Goal: Task Accomplishment & Management: Use online tool/utility

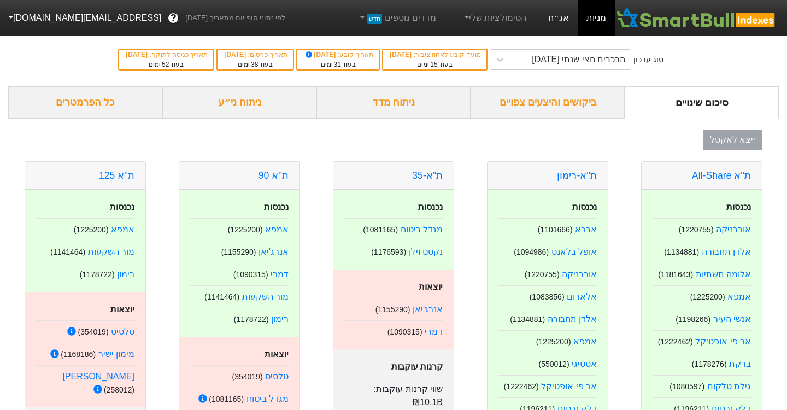
click at [556, 21] on link "אג״ח" at bounding box center [558, 18] width 38 height 36
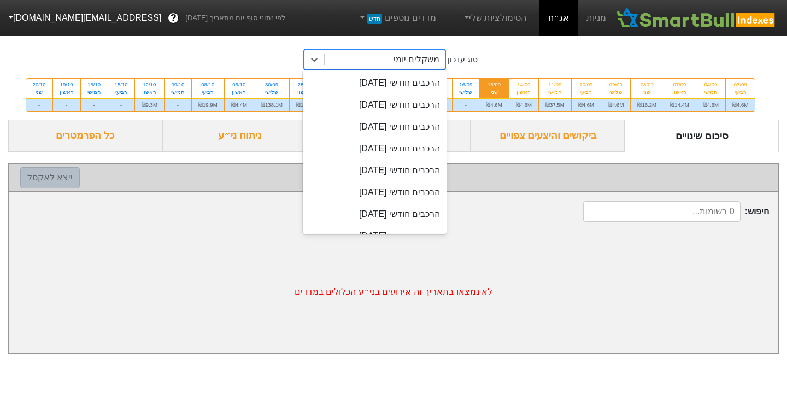
click at [428, 58] on div "משקלים יומי" at bounding box center [416, 59] width 46 height 13
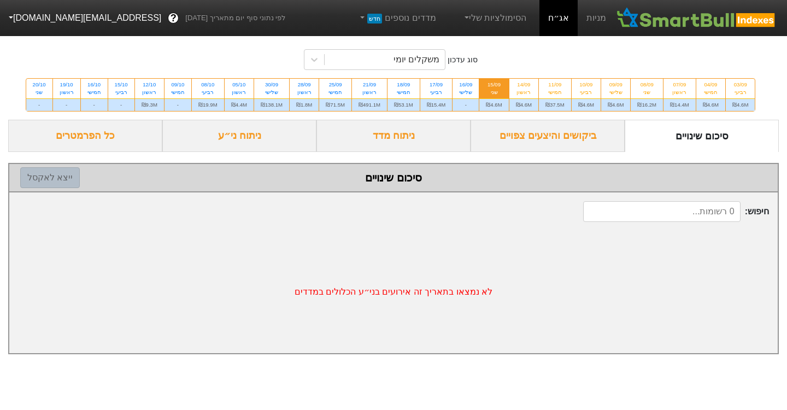
click at [487, 56] on div "סוג עדכון משקלים יומי 03/09 רביעי ₪4.6M 04/09 חמישי ₪4.6M 07/09 ראשון ₪14.4M 08…" at bounding box center [393, 76] width 787 height 87
click at [494, 22] on link "הסימולציות שלי" at bounding box center [494, 18] width 73 height 22
click at [497, 53] on link "סימולציה חדשה" at bounding box center [493, 49] width 86 height 17
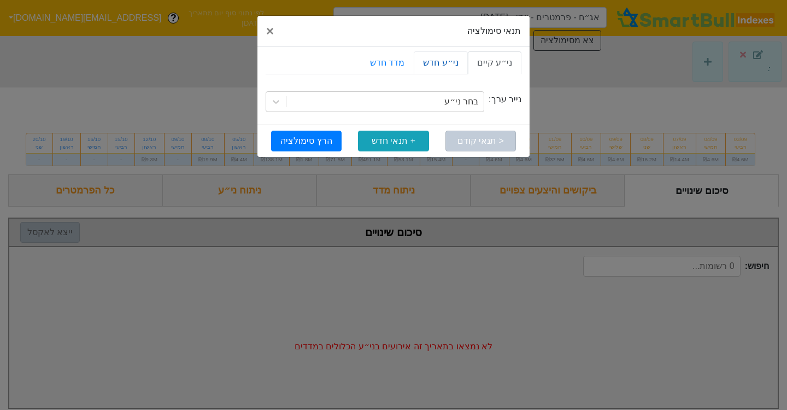
click at [457, 70] on link "ני״ע חדש" at bounding box center [441, 62] width 54 height 23
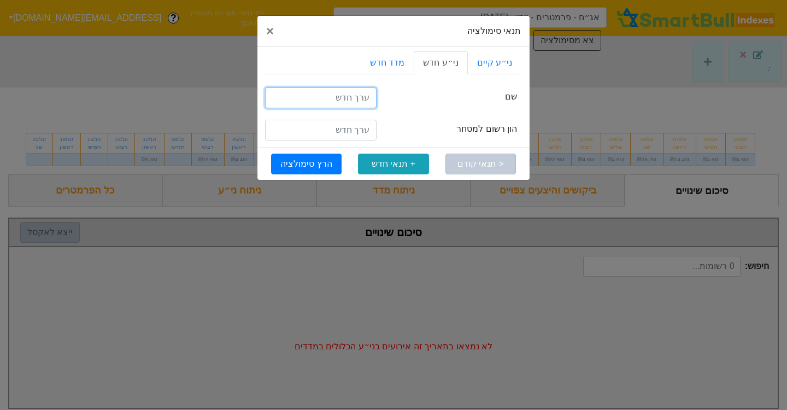
click at [358, 101] on input "text" at bounding box center [320, 97] width 111 height 21
click at [401, 68] on link "מדד חדש" at bounding box center [387, 62] width 53 height 23
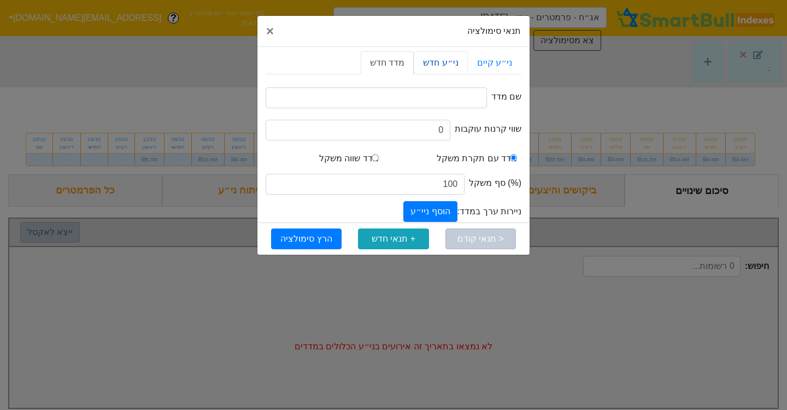
click at [446, 67] on link "ני״ע חדש" at bounding box center [441, 62] width 54 height 23
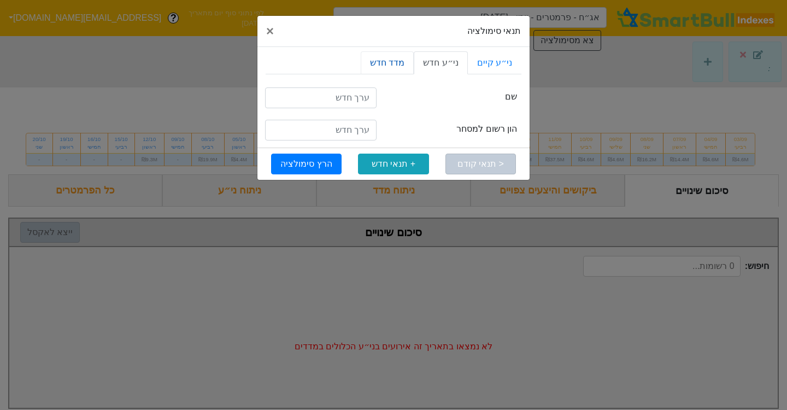
click at [389, 68] on link "מדד חדש" at bounding box center [387, 62] width 53 height 23
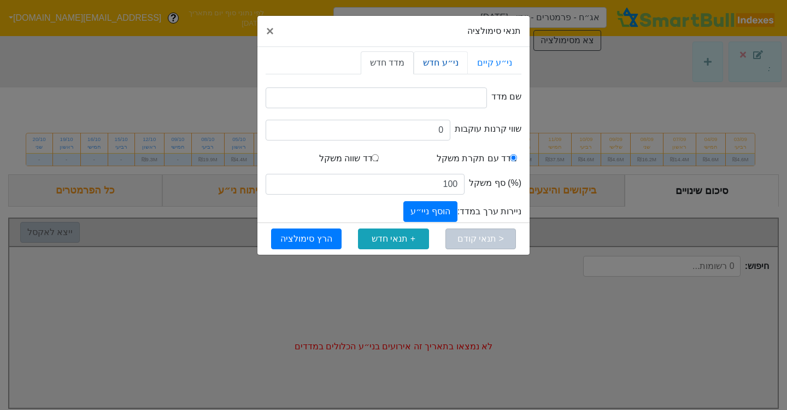
click at [435, 59] on link "ני״ע חדש" at bounding box center [441, 62] width 54 height 23
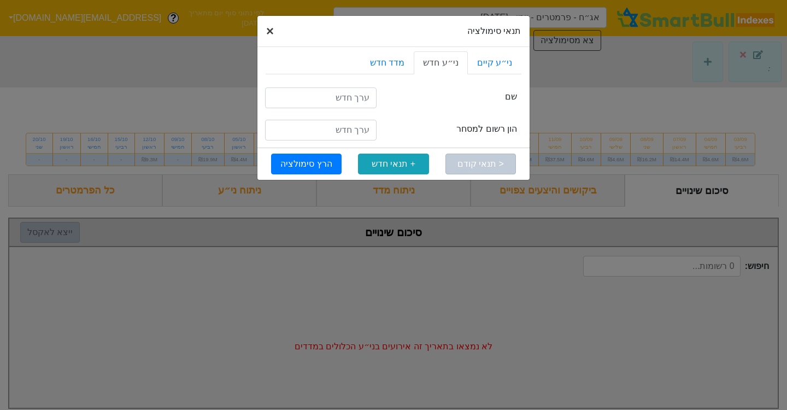
click at [271, 32] on span "×" at bounding box center [270, 30] width 8 height 15
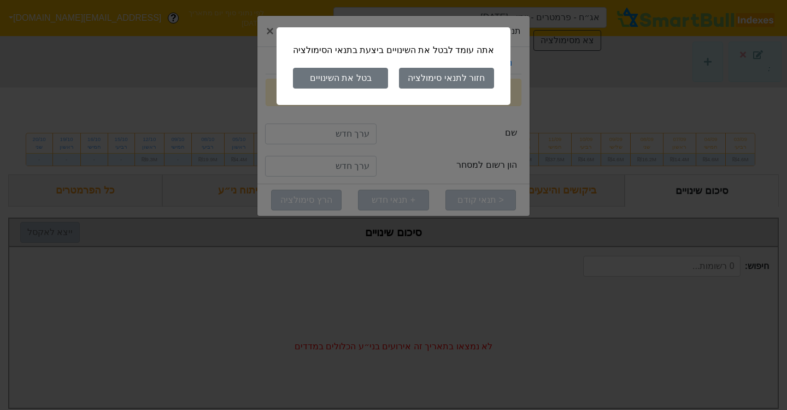
click at [366, 77] on button "בטל את השינויים" at bounding box center [340, 78] width 95 height 21
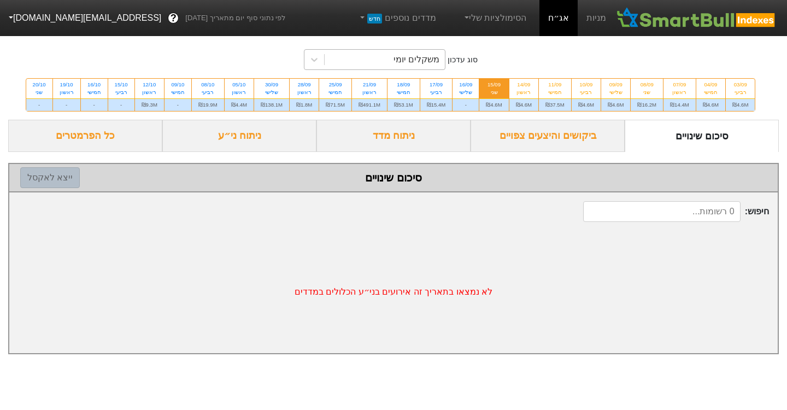
click at [379, 64] on div "משקלים יומי" at bounding box center [384, 60] width 120 height 20
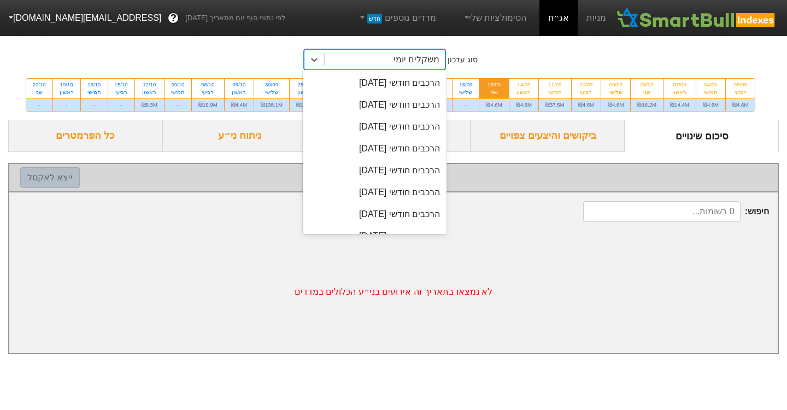
scroll to position [326, 0]
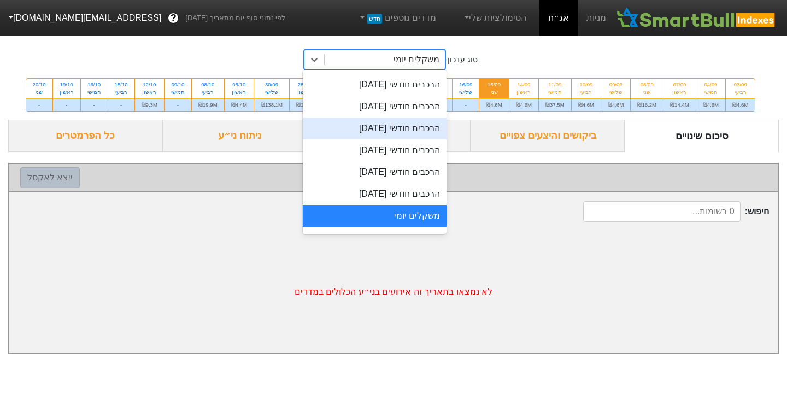
click at [393, 127] on div "הרכבים חודשי [DATE]" at bounding box center [375, 128] width 144 height 22
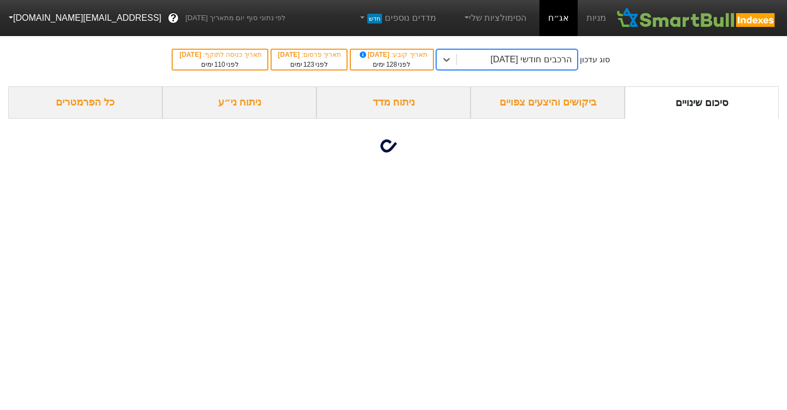
click at [488, 60] on div "הרכבים חודשי [DATE]" at bounding box center [517, 60] width 120 height 20
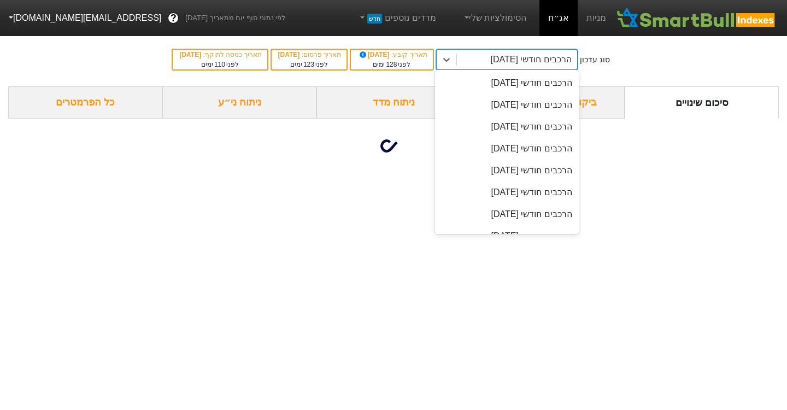
scroll to position [239, 0]
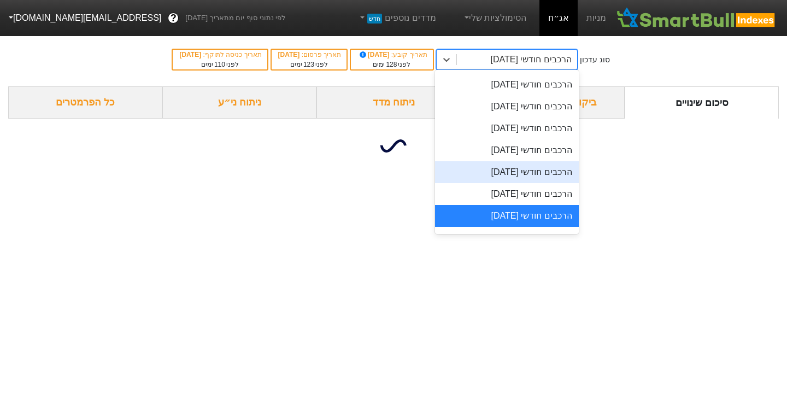
click at [493, 172] on div "הרכבים חודשי [DATE]" at bounding box center [507, 172] width 144 height 22
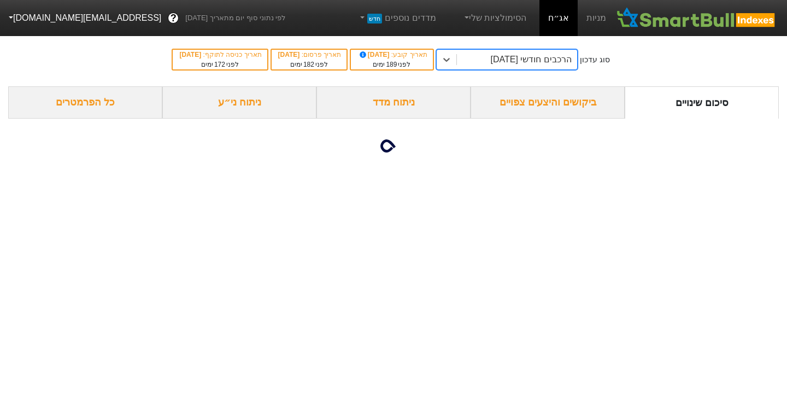
click at [500, 59] on div "הרכבים חודשי [DATE]" at bounding box center [530, 59] width 81 height 13
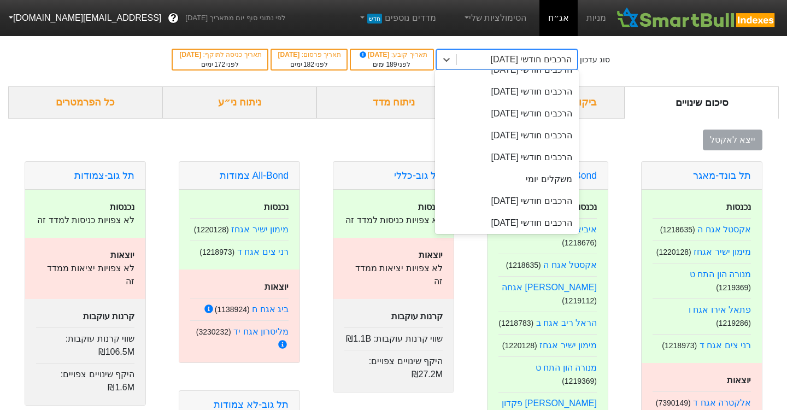
scroll to position [496, 0]
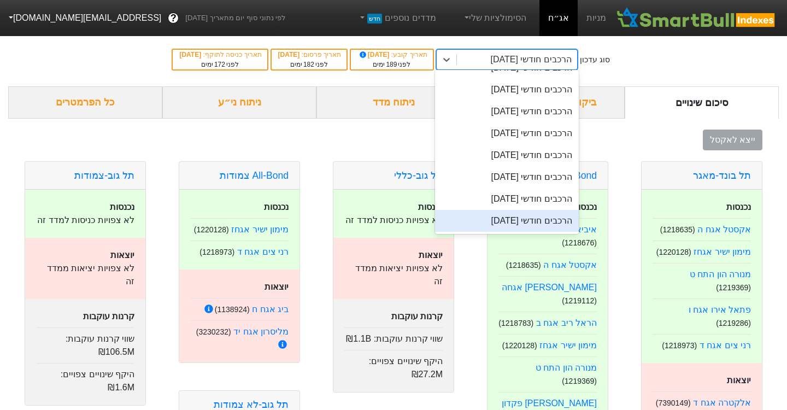
click at [505, 218] on div "הרכבים חודשי [DATE]" at bounding box center [507, 221] width 144 height 22
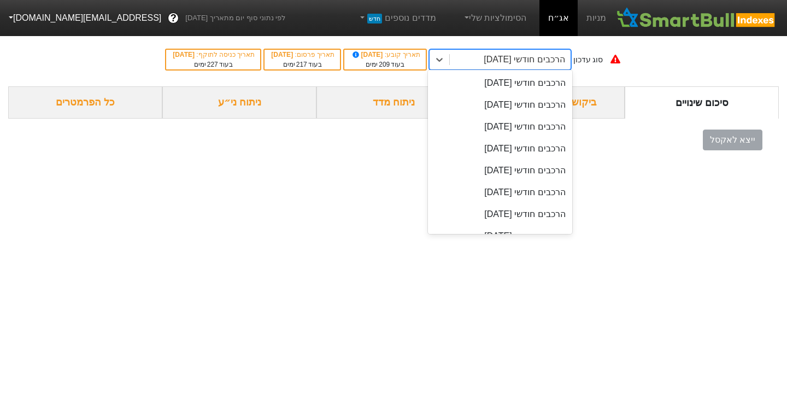
click at [510, 58] on div "הרכבים חודשי [DATE]" at bounding box center [523, 59] width 81 height 13
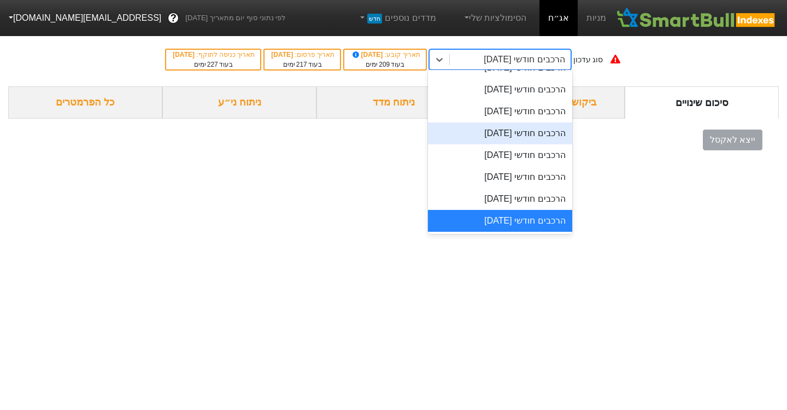
scroll to position [227, 0]
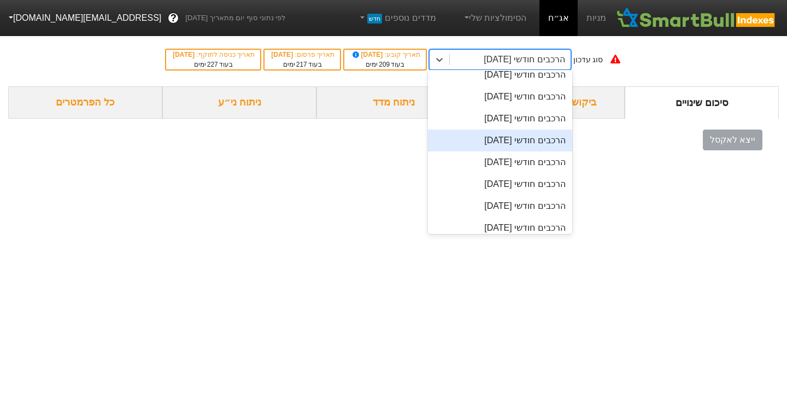
click at [512, 134] on div "הרכבים חודשי [DATE]" at bounding box center [500, 140] width 144 height 22
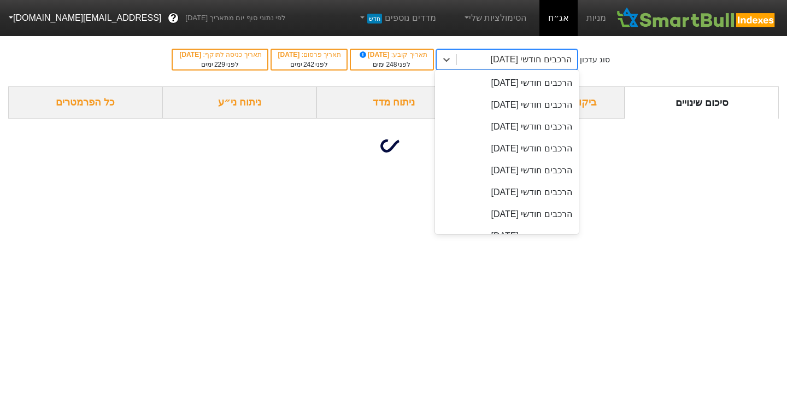
click at [510, 59] on div "הרכבים חודשי [DATE]" at bounding box center [530, 59] width 81 height 13
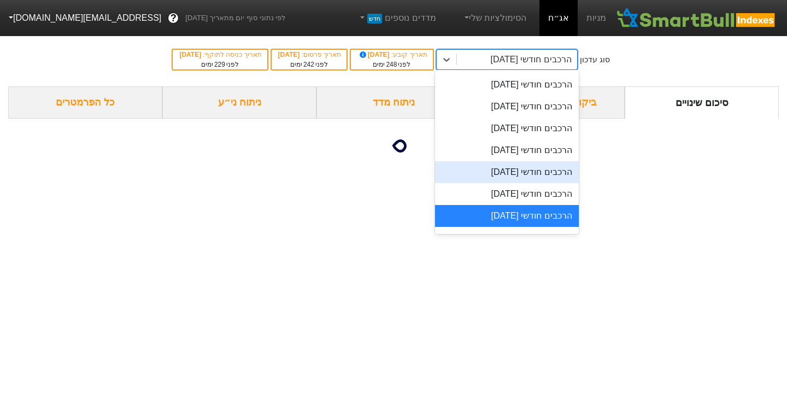
scroll to position [286, 0]
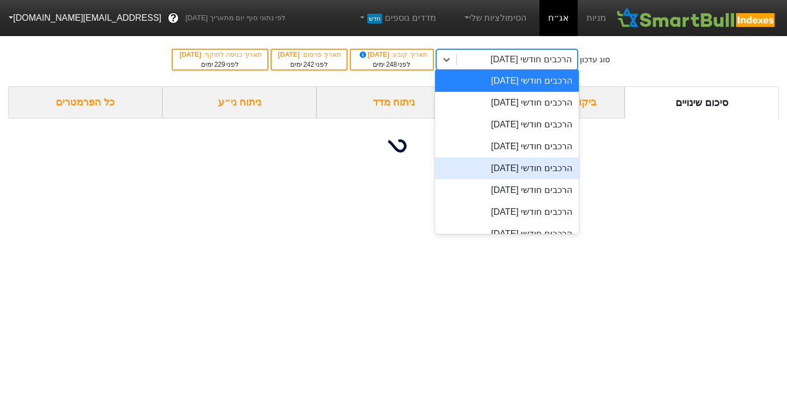
click at [511, 169] on div "הרכבים חודשי [DATE]" at bounding box center [507, 168] width 144 height 22
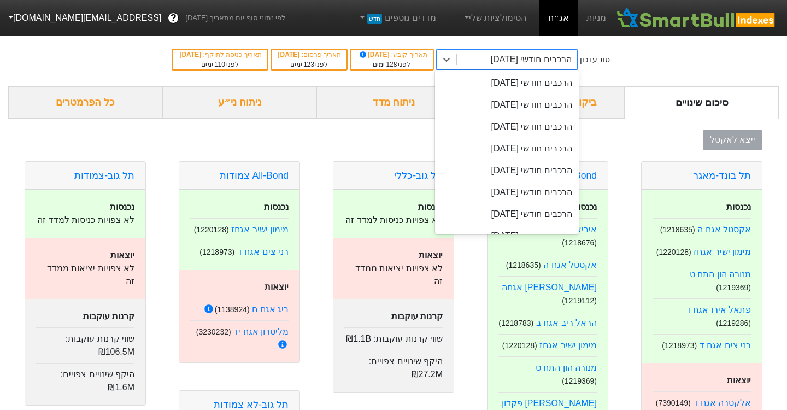
click at [503, 63] on div "הרכבים חודשי [DATE]" at bounding box center [530, 59] width 81 height 13
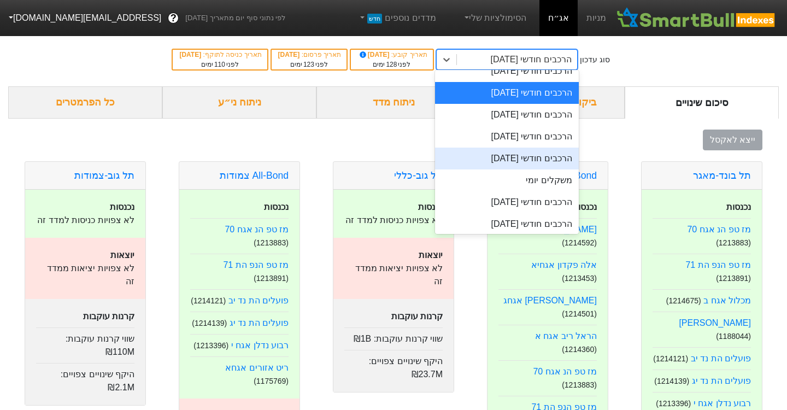
scroll to position [365, 0]
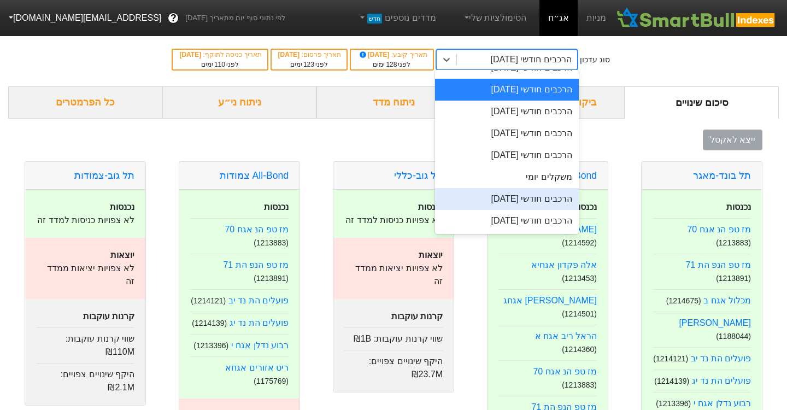
click at [510, 200] on div "הרכבים חודשי [DATE]" at bounding box center [507, 199] width 144 height 22
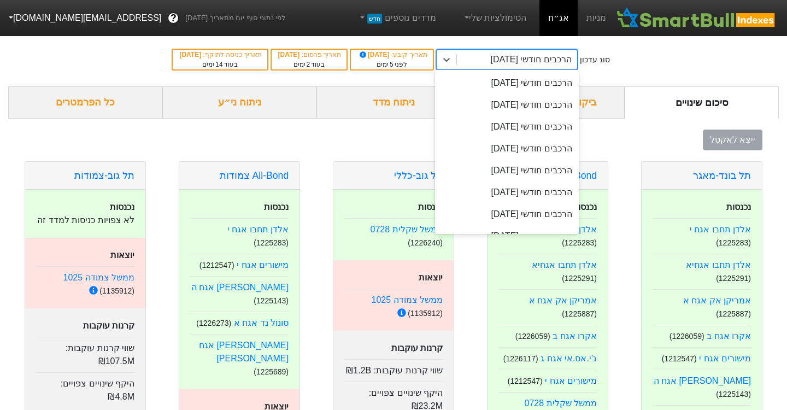
click at [522, 55] on div "הרכבים חודשי [DATE]" at bounding box center [530, 59] width 81 height 13
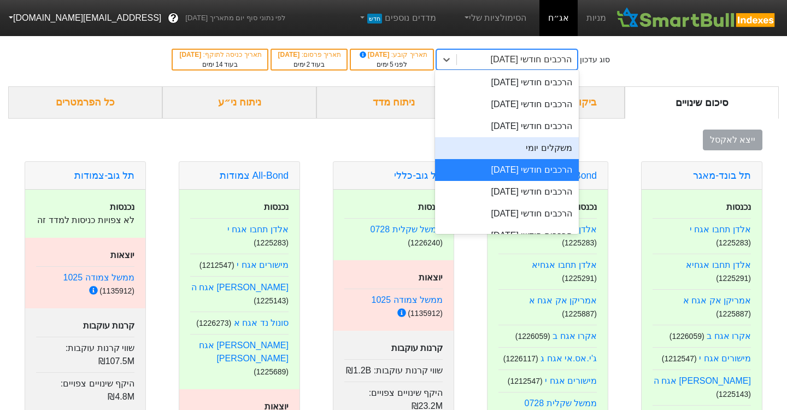
scroll to position [397, 0]
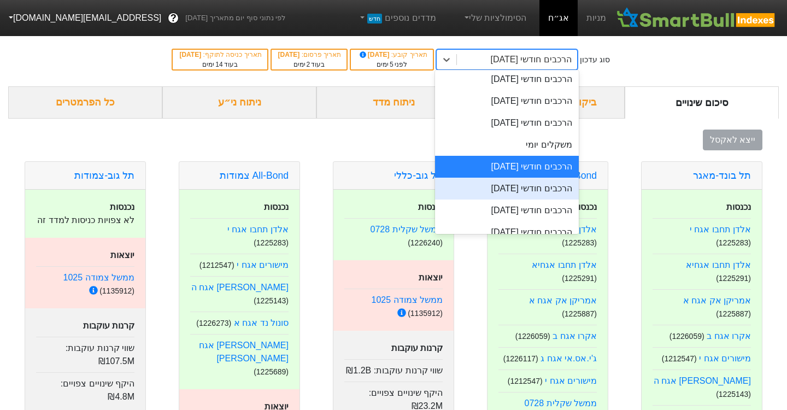
click at [523, 196] on div "הרכבים חודשי [DATE]" at bounding box center [507, 189] width 144 height 22
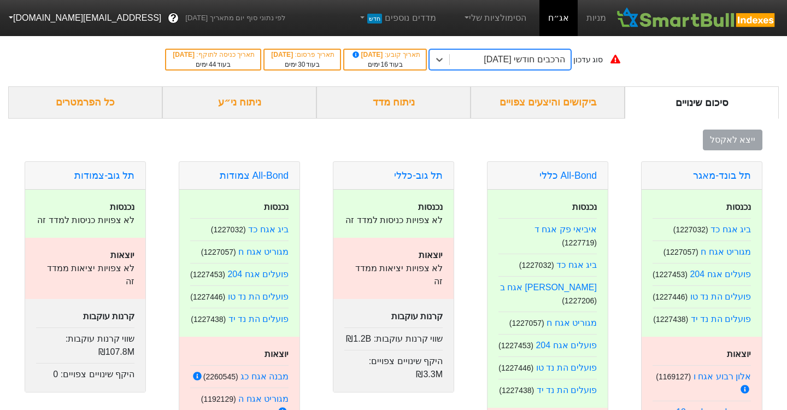
click at [523, 57] on div "הרכבים חודשי [DATE]" at bounding box center [523, 59] width 81 height 13
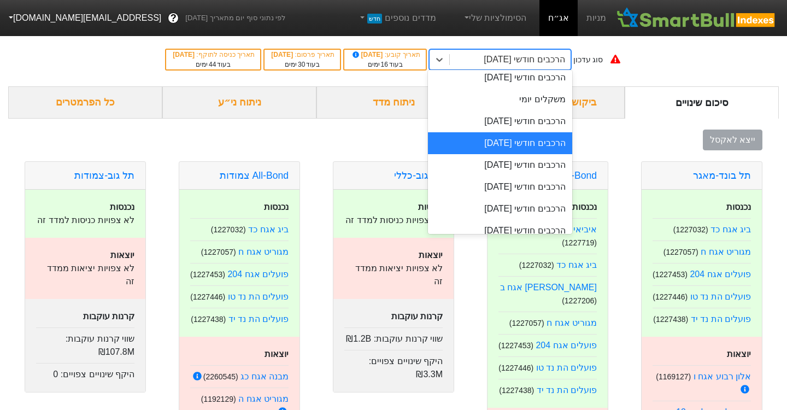
scroll to position [443, 0]
click at [532, 162] on div "הרכבים חודשי [DATE]" at bounding box center [500, 164] width 144 height 22
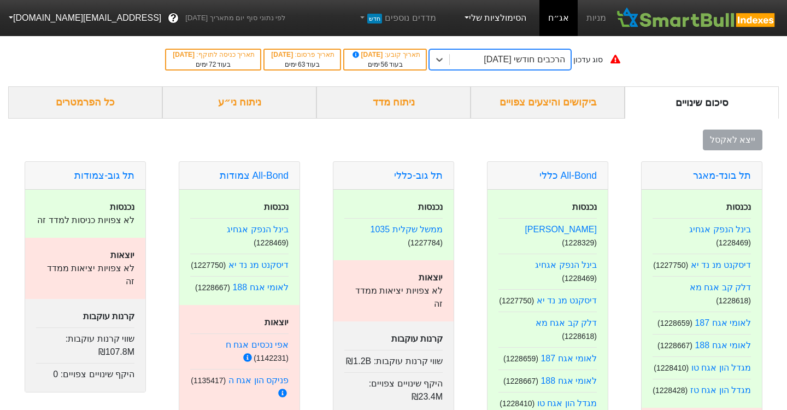
click at [517, 16] on link "הסימולציות שלי" at bounding box center [494, 18] width 73 height 22
click at [497, 51] on link "סימולציה חדשה" at bounding box center [493, 49] width 86 height 17
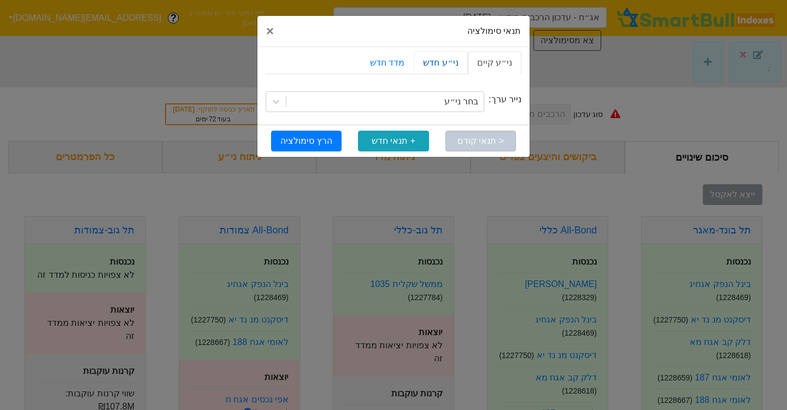
click at [450, 69] on link "ני״ע חדש" at bounding box center [441, 62] width 54 height 23
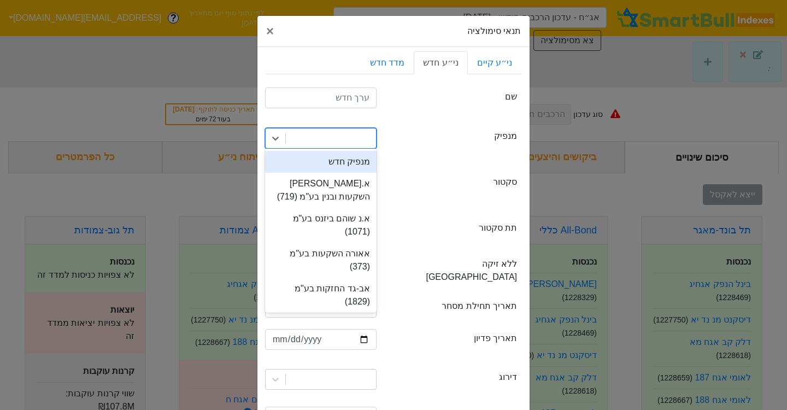
click at [330, 140] on div at bounding box center [331, 138] width 90 height 20
click at [270, 139] on icon at bounding box center [275, 138] width 11 height 11
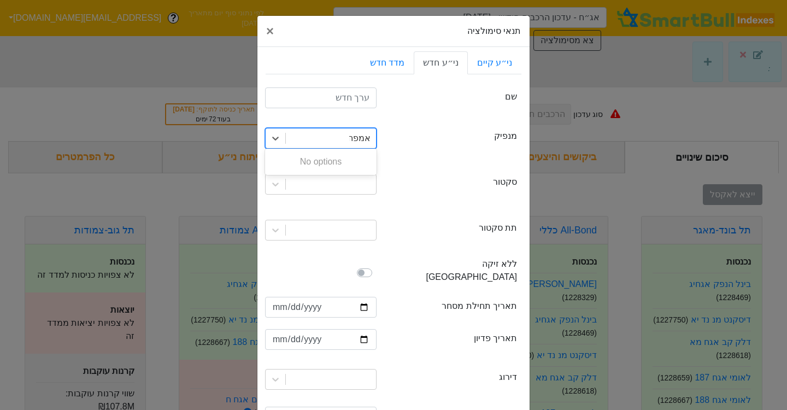
type input "אמפה"
click at [353, 95] on input "text" at bounding box center [320, 97] width 111 height 21
type input "אמפא א"
click at [348, 140] on div at bounding box center [331, 138] width 90 height 20
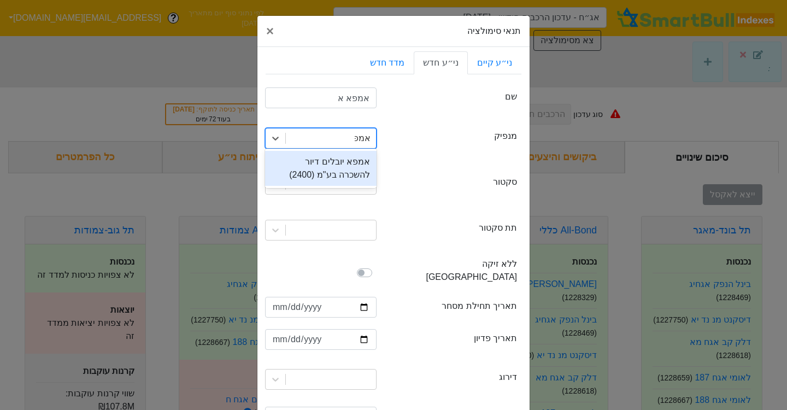
type input "אמפ"
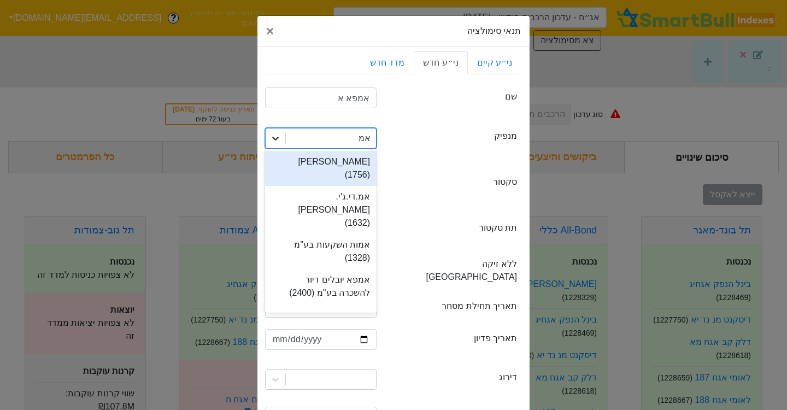
type input "אמפ"
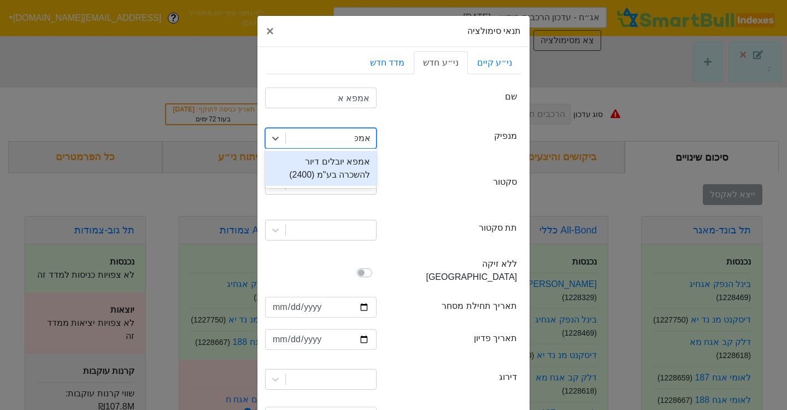
click at [314, 168] on div "אמפא יובלים דיור להשכרה בע"מ (2400)" at bounding box center [320, 168] width 111 height 35
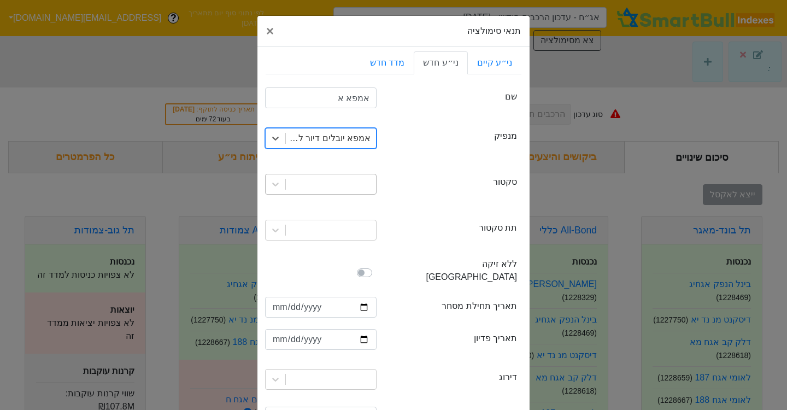
click at [348, 182] on div at bounding box center [331, 184] width 90 height 20
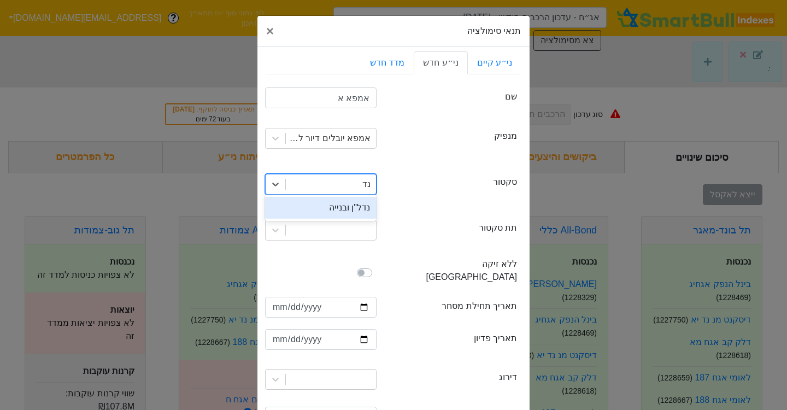
type input "נדל"
click at [361, 206] on div "נדל"ן ובנייה" at bounding box center [320, 208] width 111 height 22
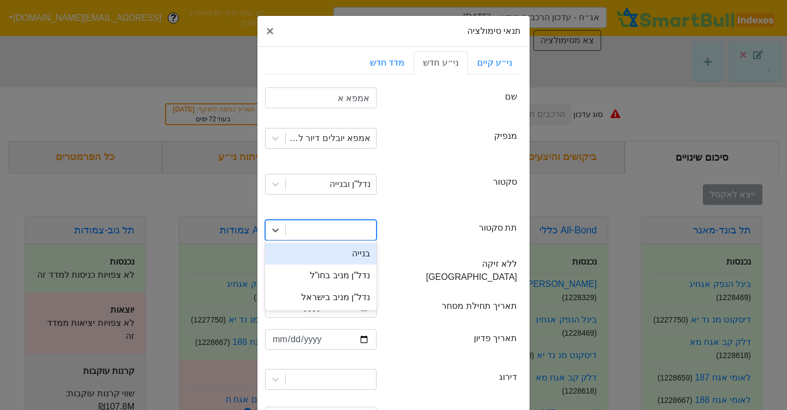
click at [355, 233] on div at bounding box center [331, 230] width 90 height 20
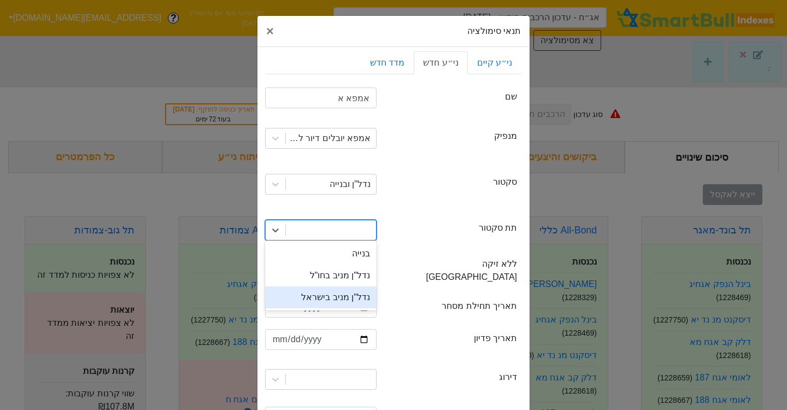
click at [330, 296] on div "נדל"ן מניב בישראל" at bounding box center [320, 297] width 111 height 22
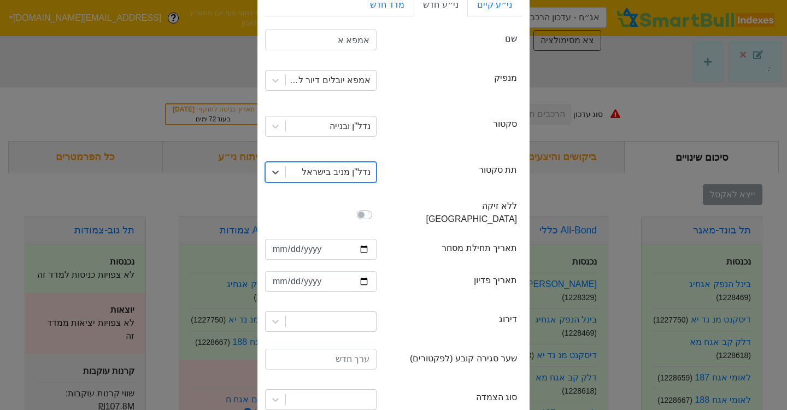
scroll to position [71, 0]
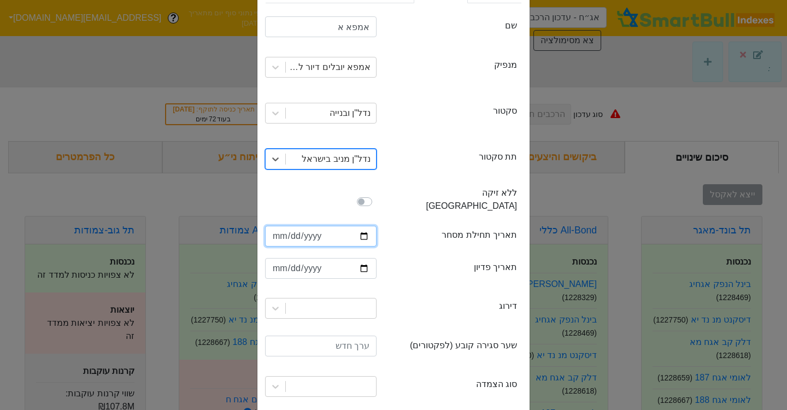
click at [277, 226] on input "date" at bounding box center [320, 236] width 111 height 21
type input "[PHONE_NUMBER]"
type input "[DATE]"
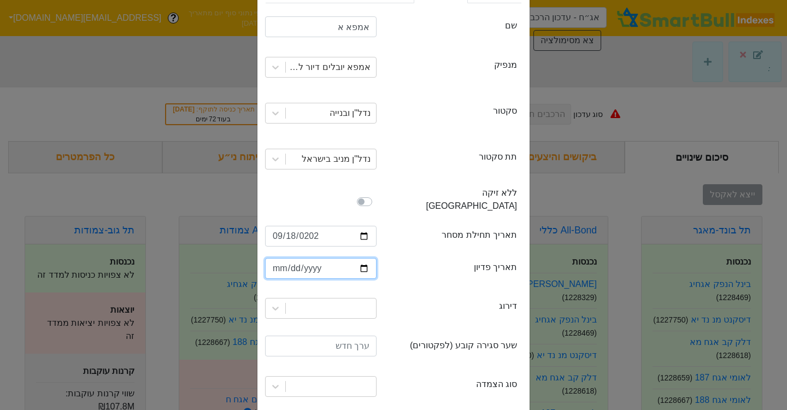
click at [292, 258] on input "date" at bounding box center [320, 268] width 111 height 21
click at [279, 258] on input "date" at bounding box center [320, 268] width 111 height 21
type input "[DATE]"
click at [314, 298] on div at bounding box center [320, 308] width 111 height 21
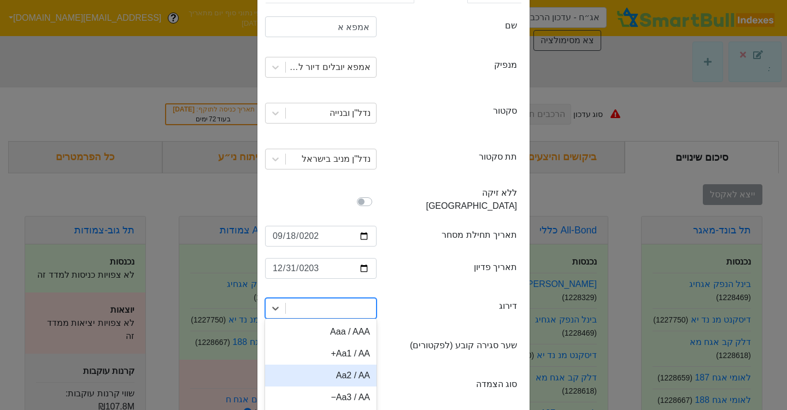
scroll to position [135, 0]
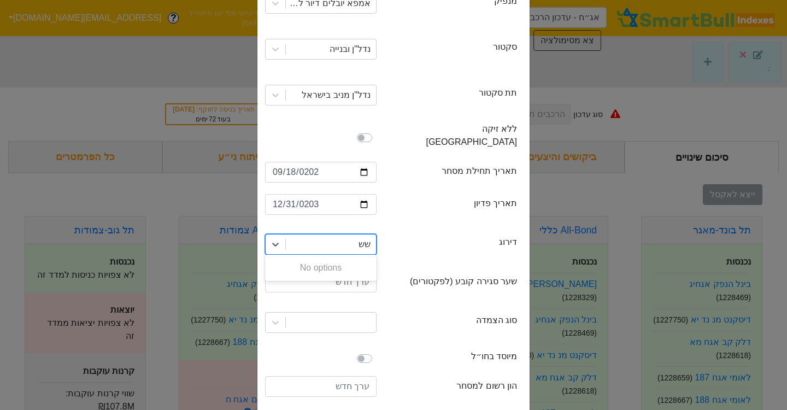
type input "ש"
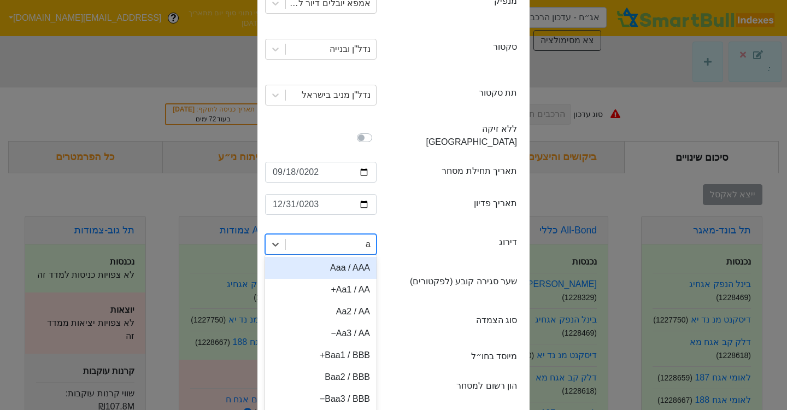
type input "aa"
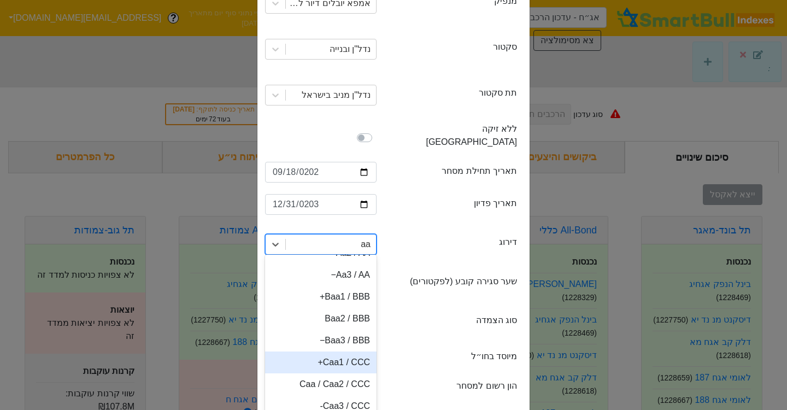
scroll to position [0, 0]
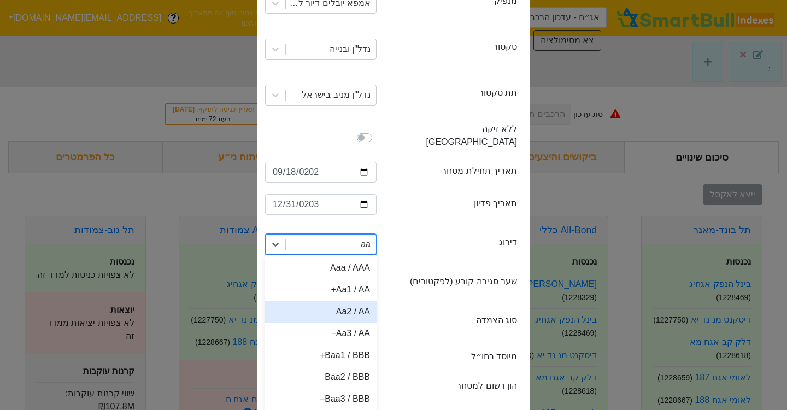
click at [361, 300] on div "Aa2 / AA" at bounding box center [320, 311] width 111 height 22
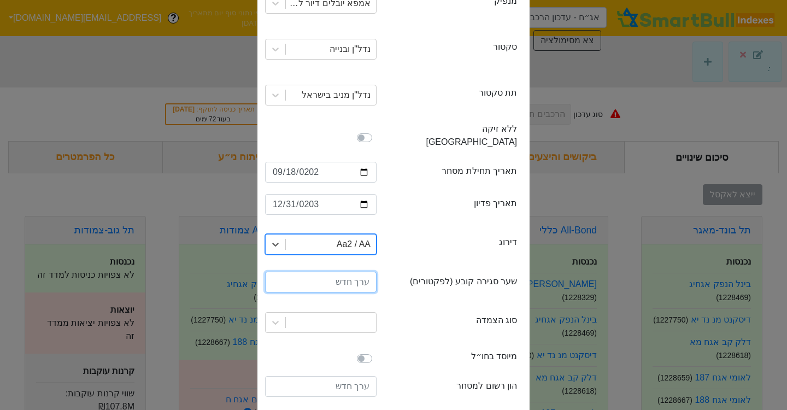
click at [356, 271] on input "number" at bounding box center [320, 281] width 111 height 21
type input "100"
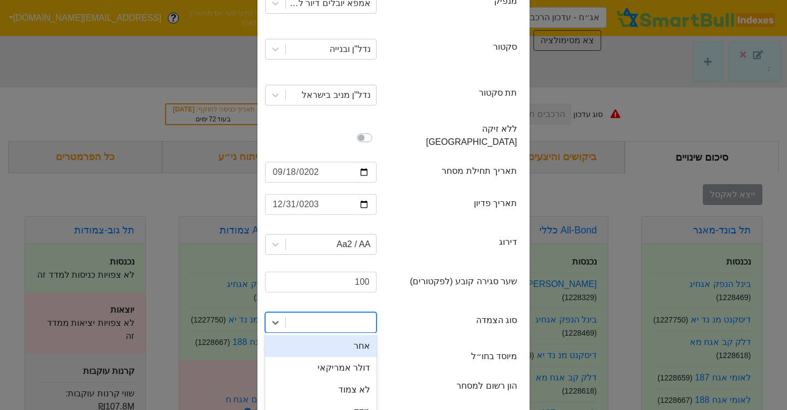
click at [322, 312] on div at bounding box center [331, 322] width 90 height 20
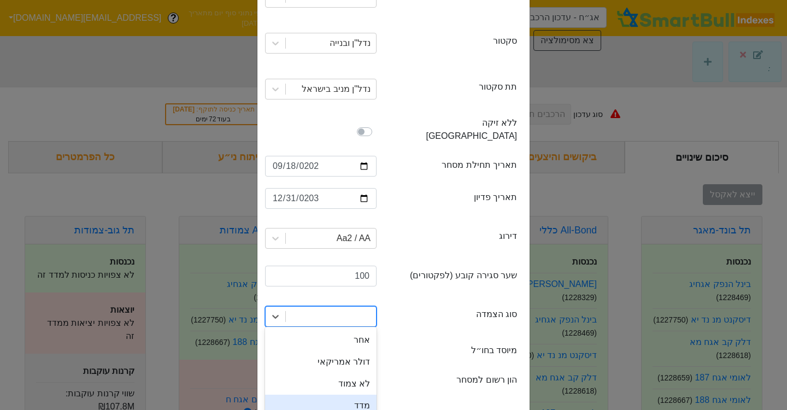
click at [346, 394] on div "מדד" at bounding box center [320, 405] width 111 height 22
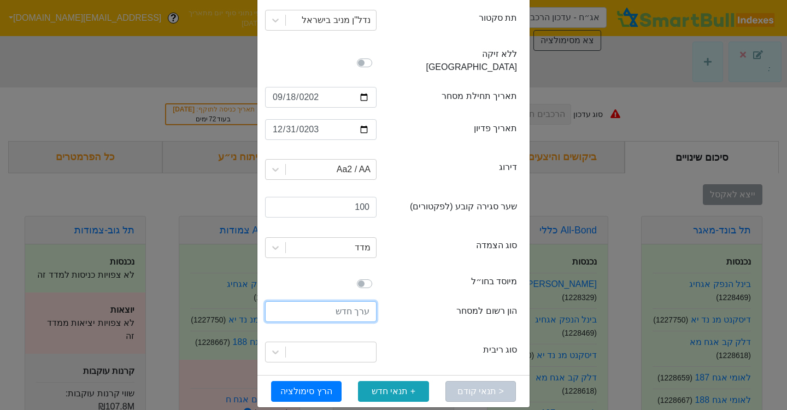
click at [339, 301] on input "number" at bounding box center [320, 311] width 111 height 21
type input "1000000000"
click at [346, 342] on div at bounding box center [331, 352] width 90 height 20
click at [349, 301] on input "1000000000" at bounding box center [320, 311] width 111 height 21
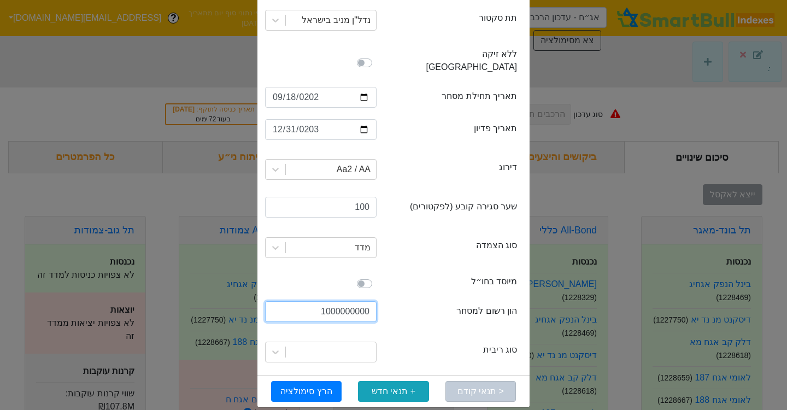
click at [349, 301] on input "1000000000" at bounding box center [320, 311] width 111 height 21
click at [355, 301] on input "1000000000" at bounding box center [320, 311] width 111 height 21
click at [340, 301] on input "1000000000" at bounding box center [320, 311] width 111 height 21
click at [324, 301] on input "1000000000" at bounding box center [320, 311] width 111 height 21
click at [279, 346] on icon at bounding box center [275, 351] width 11 height 11
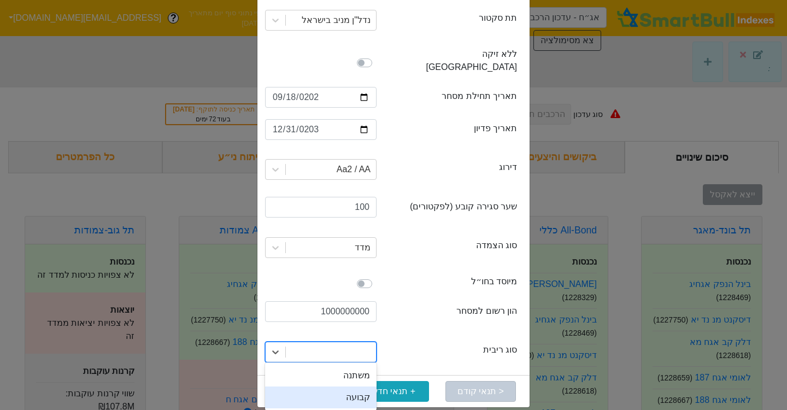
click at [338, 386] on div "קבועה" at bounding box center [320, 397] width 111 height 22
click at [320, 381] on button "הרץ סימולציה" at bounding box center [306, 391] width 70 height 21
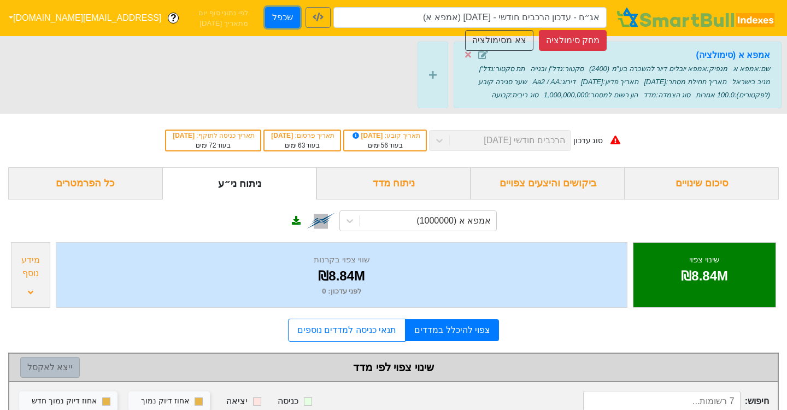
click at [283, 19] on button "שכפל" at bounding box center [282, 17] width 35 height 21
type input "אג״ח - עדכון הרכבים חודשי - [DATE] (אמפא א) - העתק"
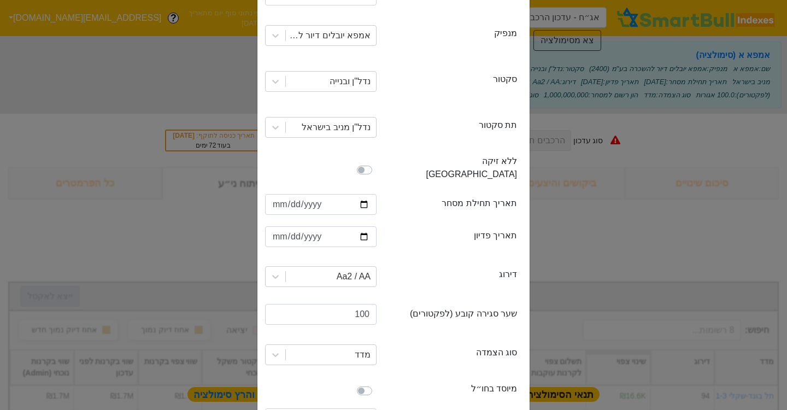
scroll to position [210, 0]
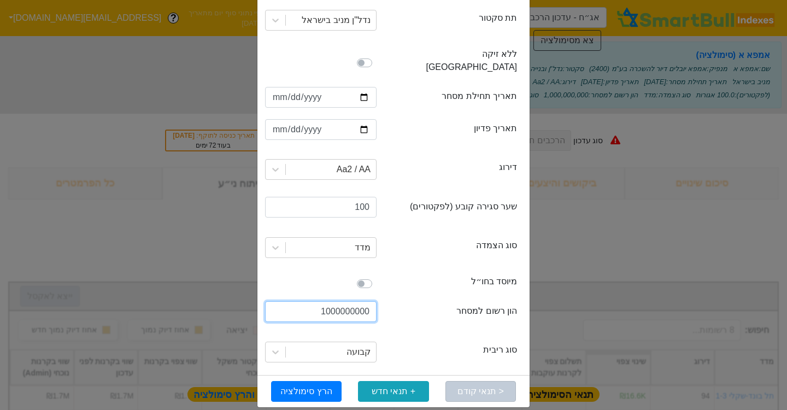
click at [341, 301] on input "1000000000" at bounding box center [320, 311] width 111 height 21
paste input "15"
type input "1150000000"
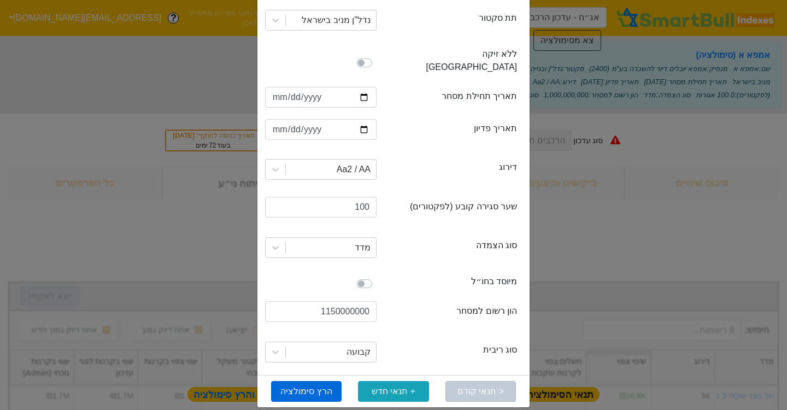
click at [320, 381] on button "הרץ סימולציה" at bounding box center [306, 391] width 70 height 21
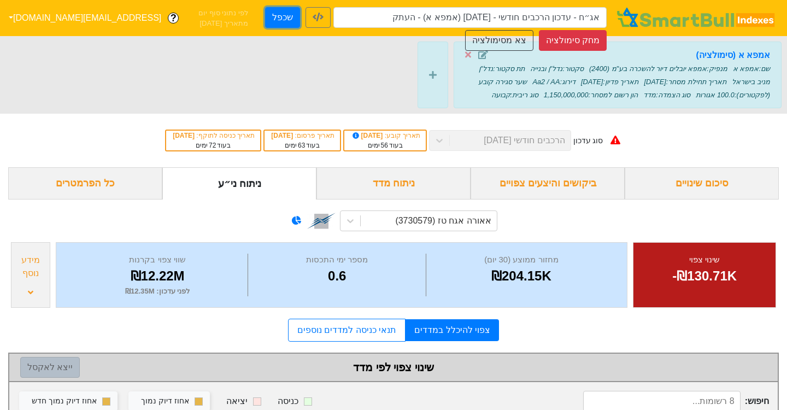
click at [279, 17] on button "שכפל" at bounding box center [282, 17] width 35 height 21
type input "אג״ח - עדכון הרכבים חודשי - [DATE] (אמפא א) - העתק - העתק"
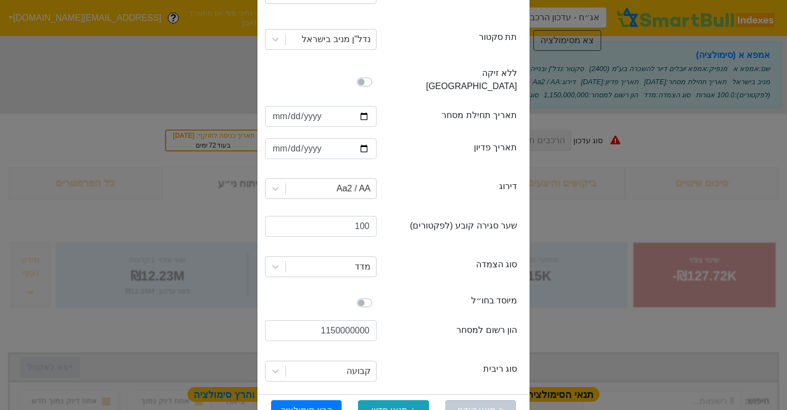
scroll to position [210, 0]
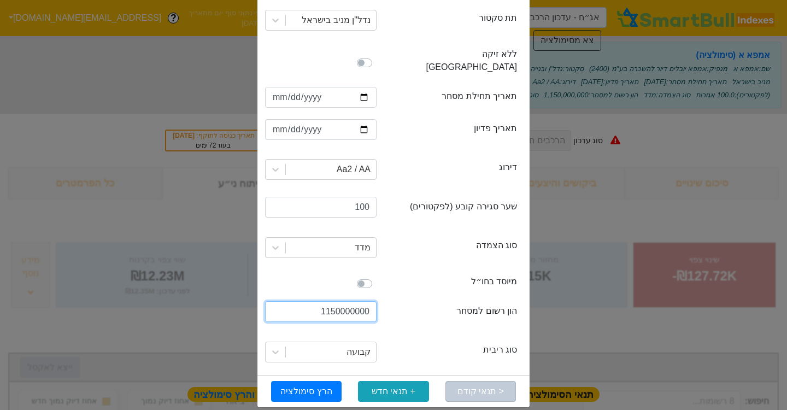
click at [333, 301] on input "1150000000" at bounding box center [320, 311] width 111 height 21
paste input "50"
type input "1500000000"
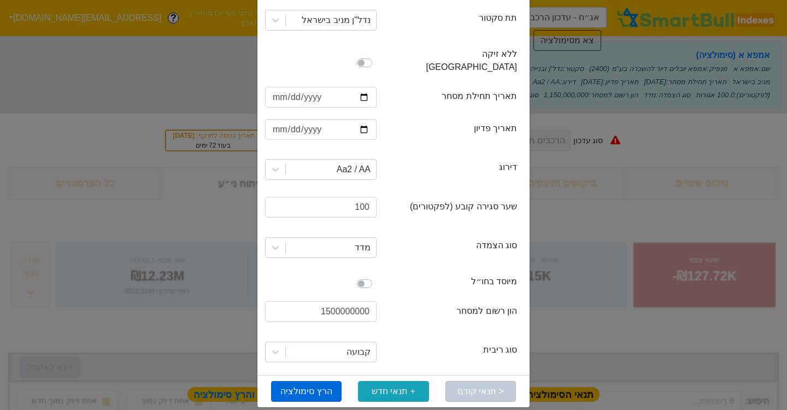
click at [316, 383] on button "הרץ סימולציה" at bounding box center [306, 391] width 70 height 21
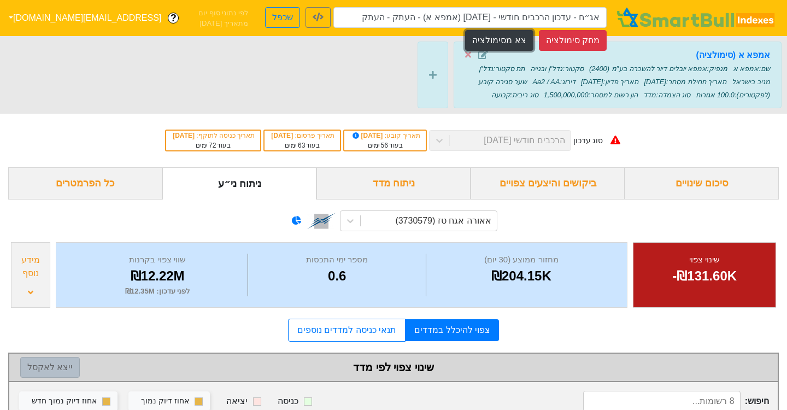
click at [501, 41] on button "צא מסימולציה" at bounding box center [499, 40] width 68 height 21
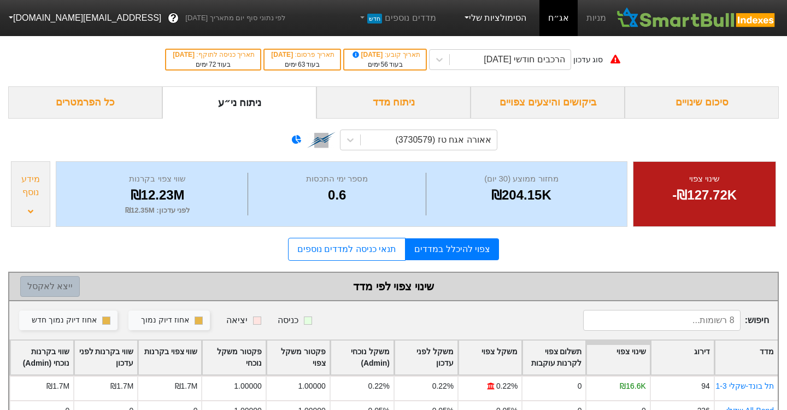
click at [500, 24] on link "הסימולציות שלי" at bounding box center [494, 18] width 73 height 22
